Goal: Information Seeking & Learning: Learn about a topic

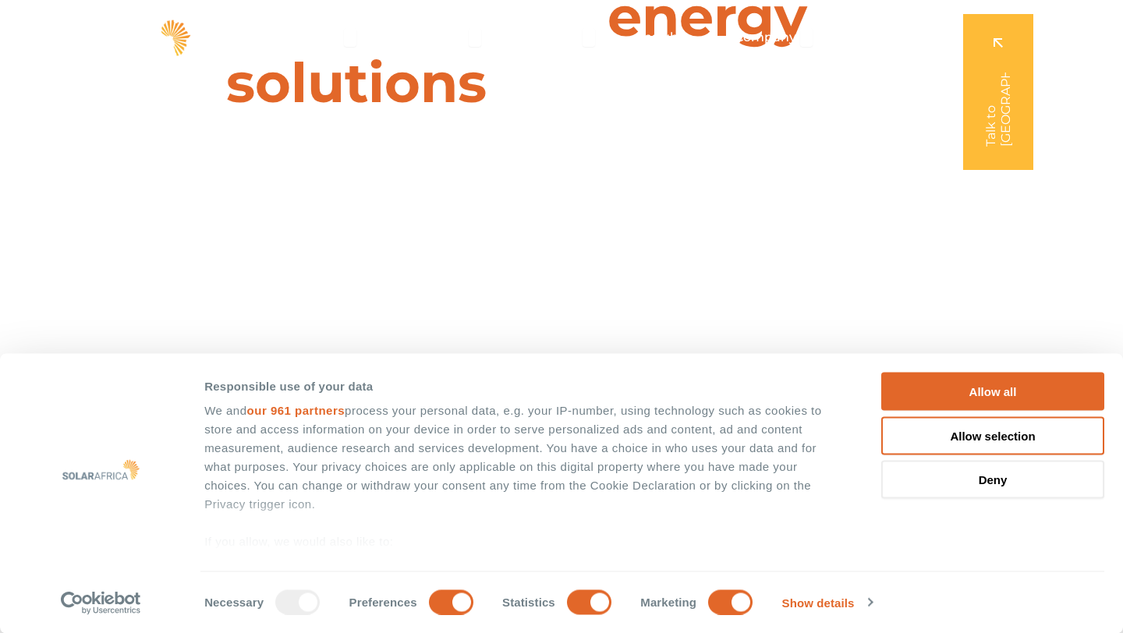
scroll to position [316, 0]
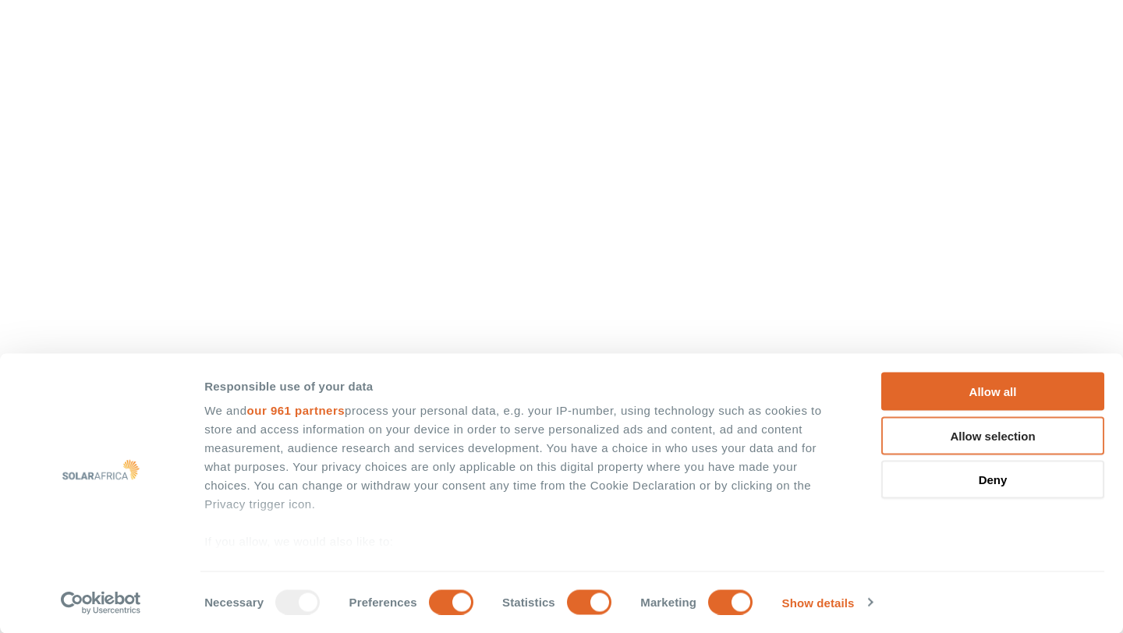
click at [972, 437] on button "Allow selection" at bounding box center [992, 435] width 223 height 38
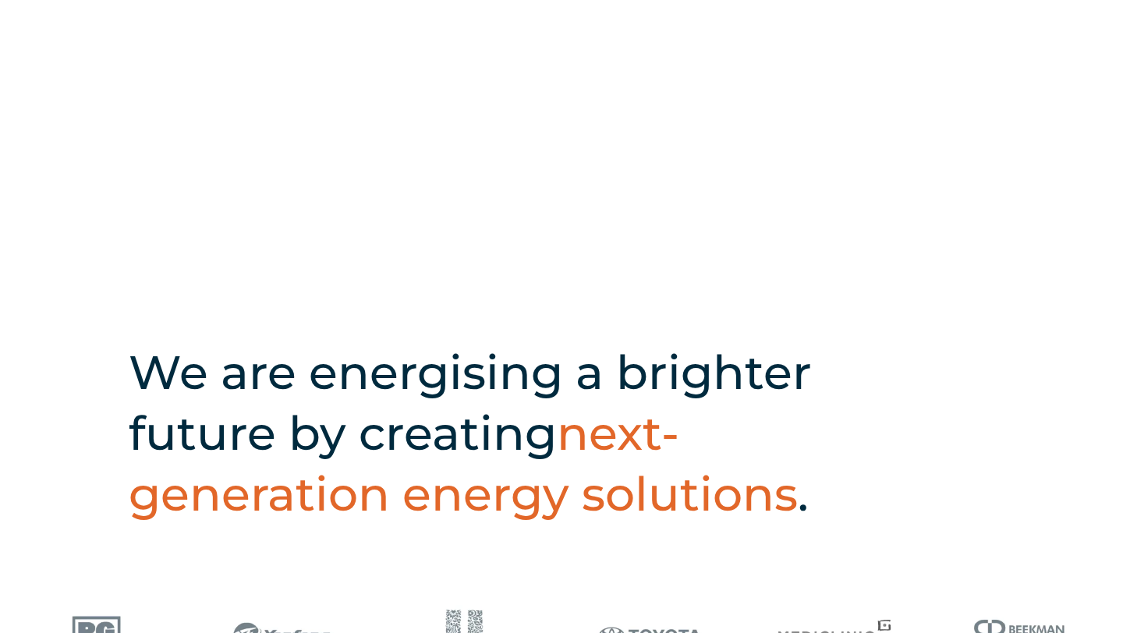
scroll to position [366, 0]
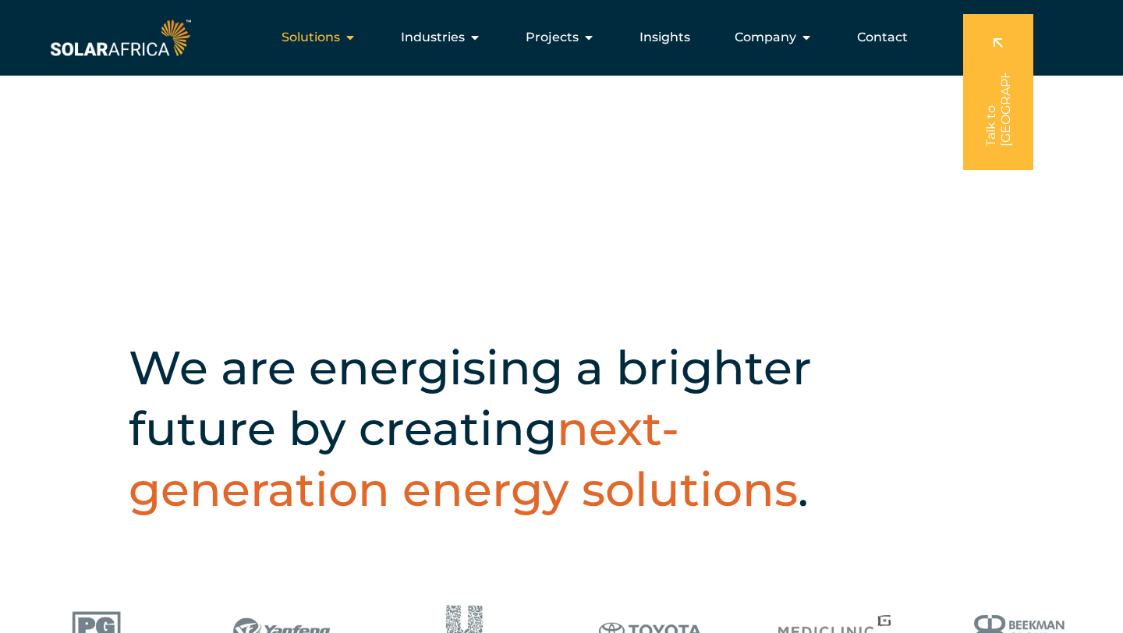
click at [351, 40] on icon "Menu" at bounding box center [350, 37] width 12 height 12
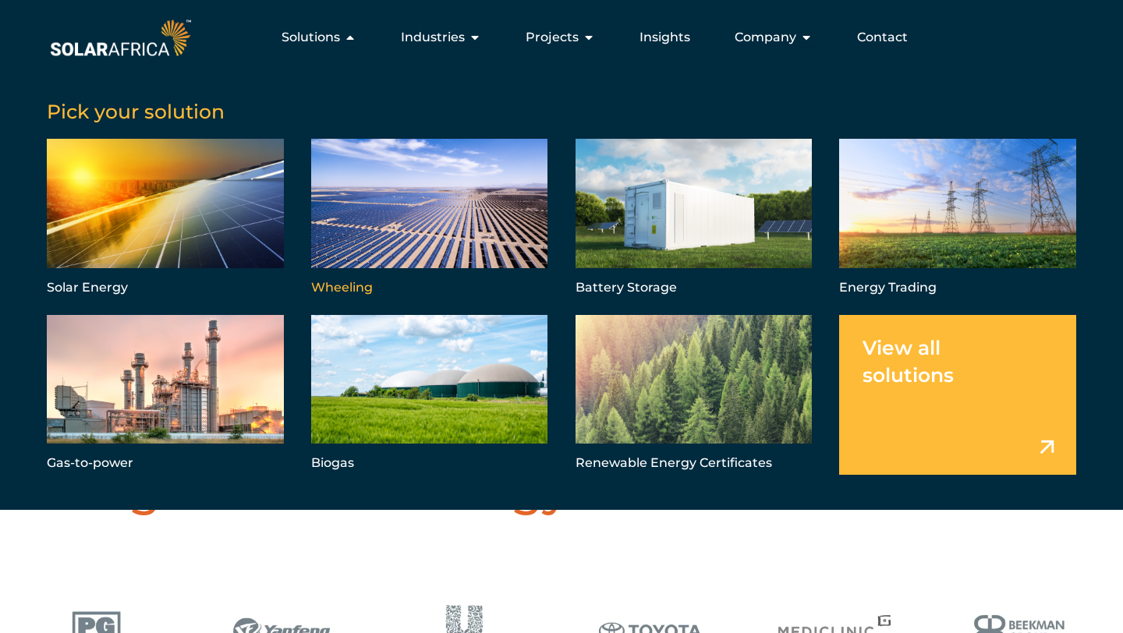
click at [381, 221] on link "Menu" at bounding box center [429, 219] width 237 height 160
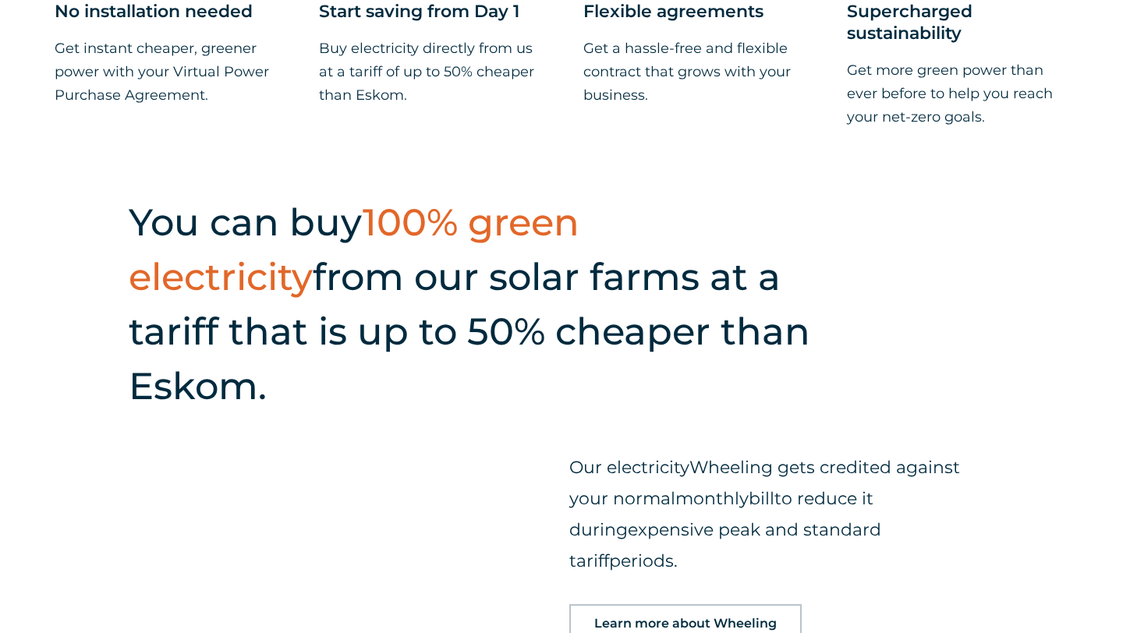
scroll to position [1459, 0]
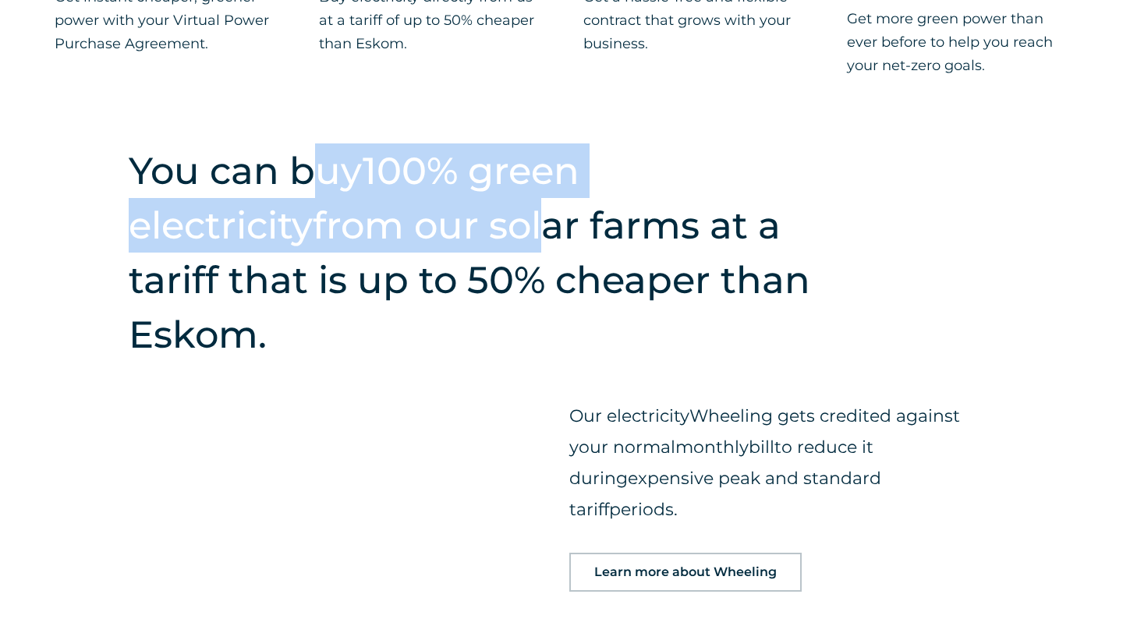
drag, startPoint x: 307, startPoint y: 191, endPoint x: 352, endPoint y: 251, distance: 74.7
click at [352, 251] on h2 "You can buy 100% green electricity from our solar farms at a tariff that is up …" at bounding box center [496, 252] width 734 height 218
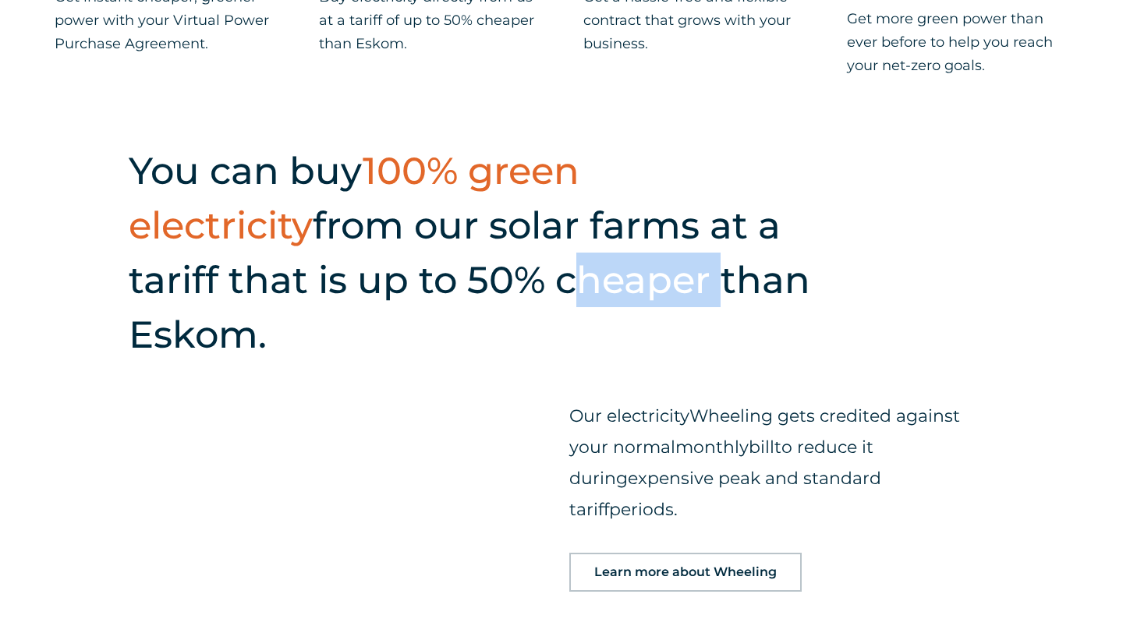
click at [352, 251] on h2 "You can buy 100% green electricity from our solar farms at a tariff that is up …" at bounding box center [496, 252] width 734 height 218
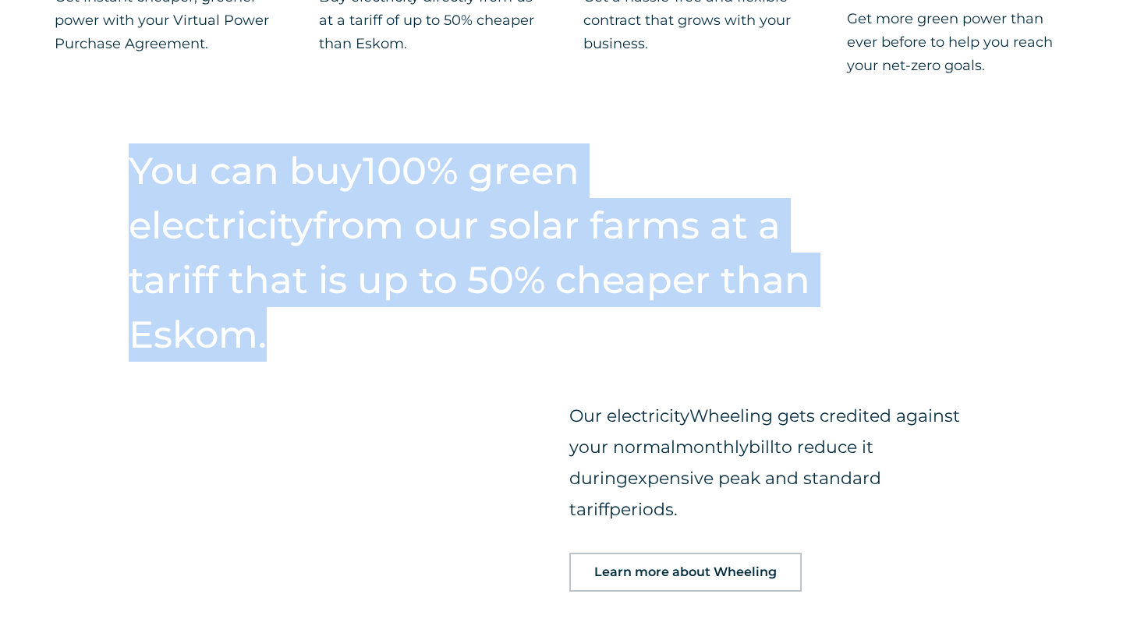
click at [352, 251] on h2 "You can buy 100% green electricity from our solar farms at a tariff that is up …" at bounding box center [496, 252] width 734 height 218
click at [377, 270] on h2 "You can buy 100% green electricity from our solar farms at a tariff that is up …" at bounding box center [496, 252] width 734 height 218
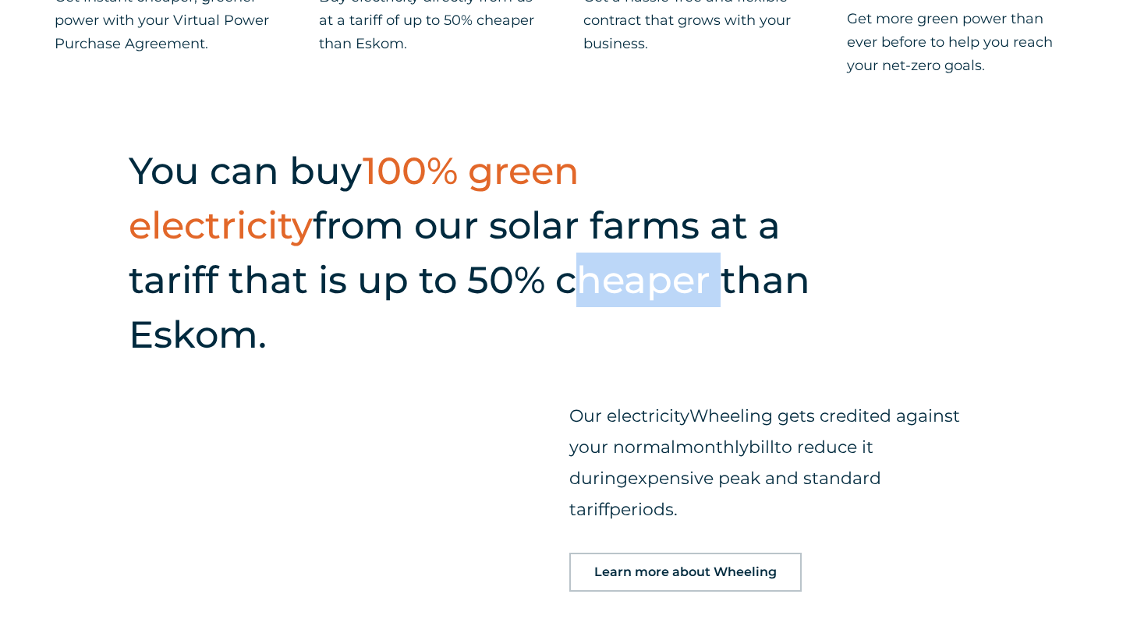
click at [377, 270] on h2 "You can buy 100% green electricity from our solar farms at a tariff that is up …" at bounding box center [496, 252] width 734 height 218
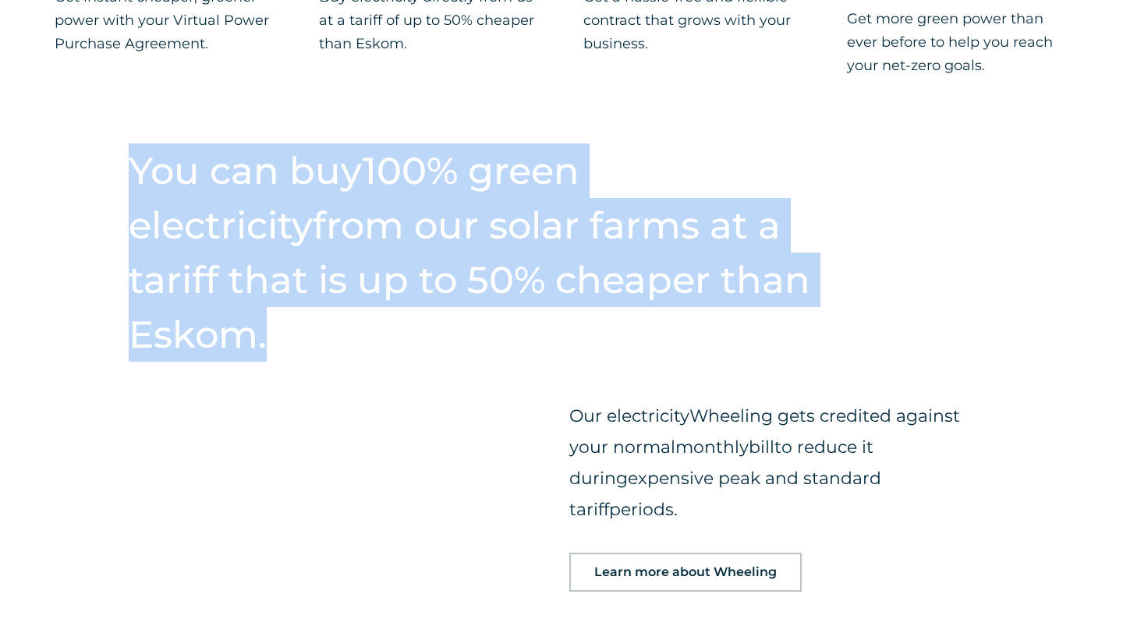
click at [377, 270] on h2 "You can buy 100% green electricity from our solar farms at a tariff that is up …" at bounding box center [496, 252] width 734 height 218
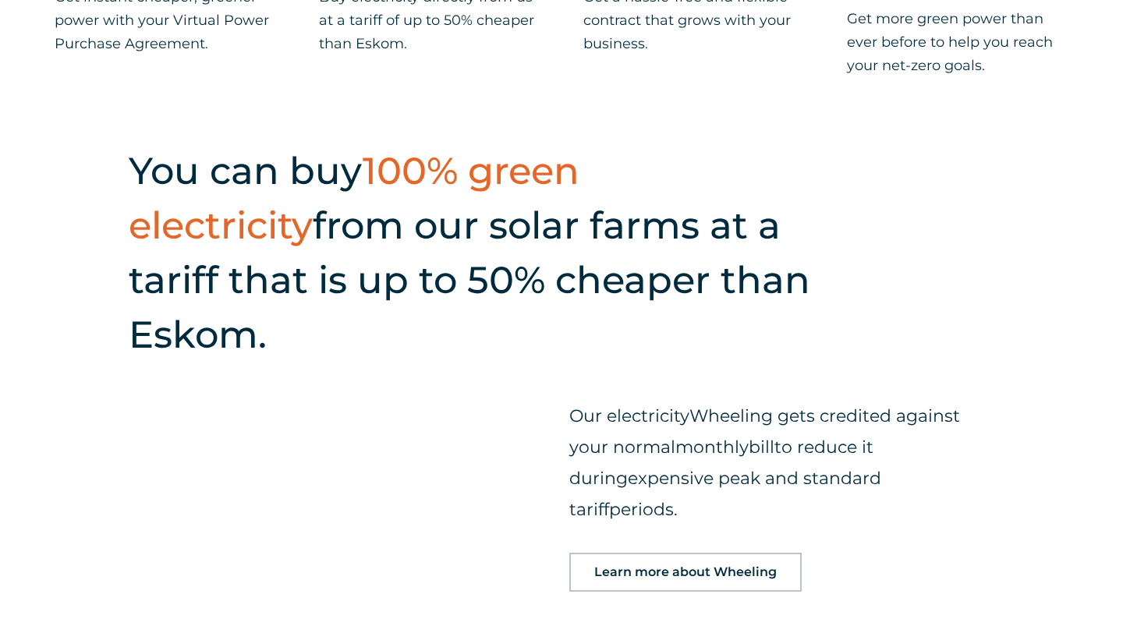
click at [626, 405] on span "Our electricity" at bounding box center [629, 415] width 120 height 21
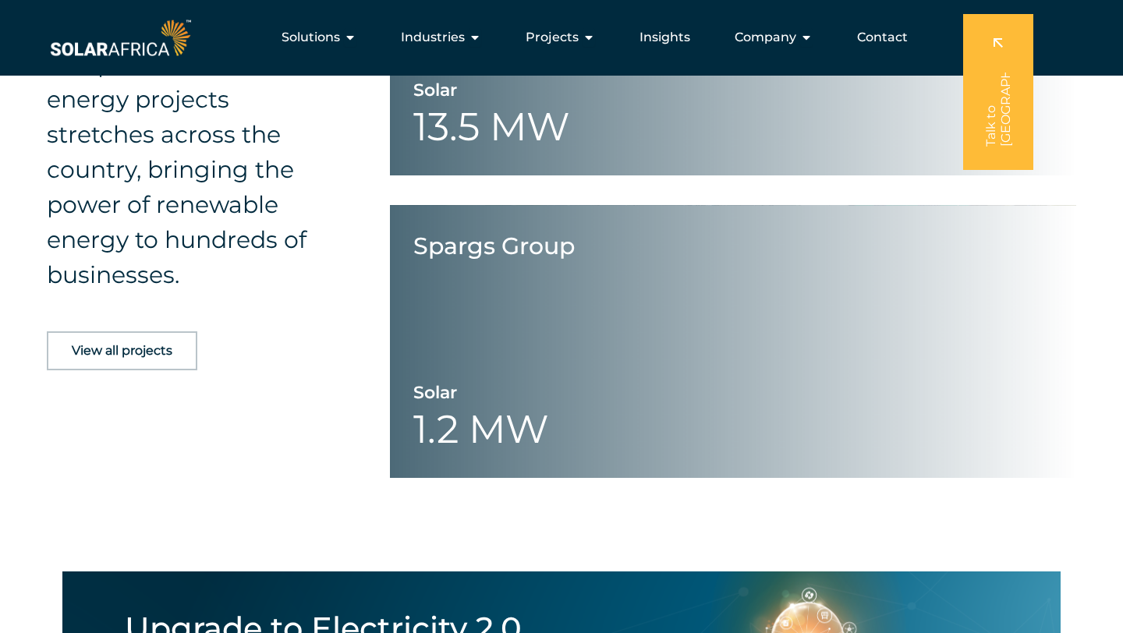
scroll to position [2994, 0]
